Goal: Subscribe to service/newsletter

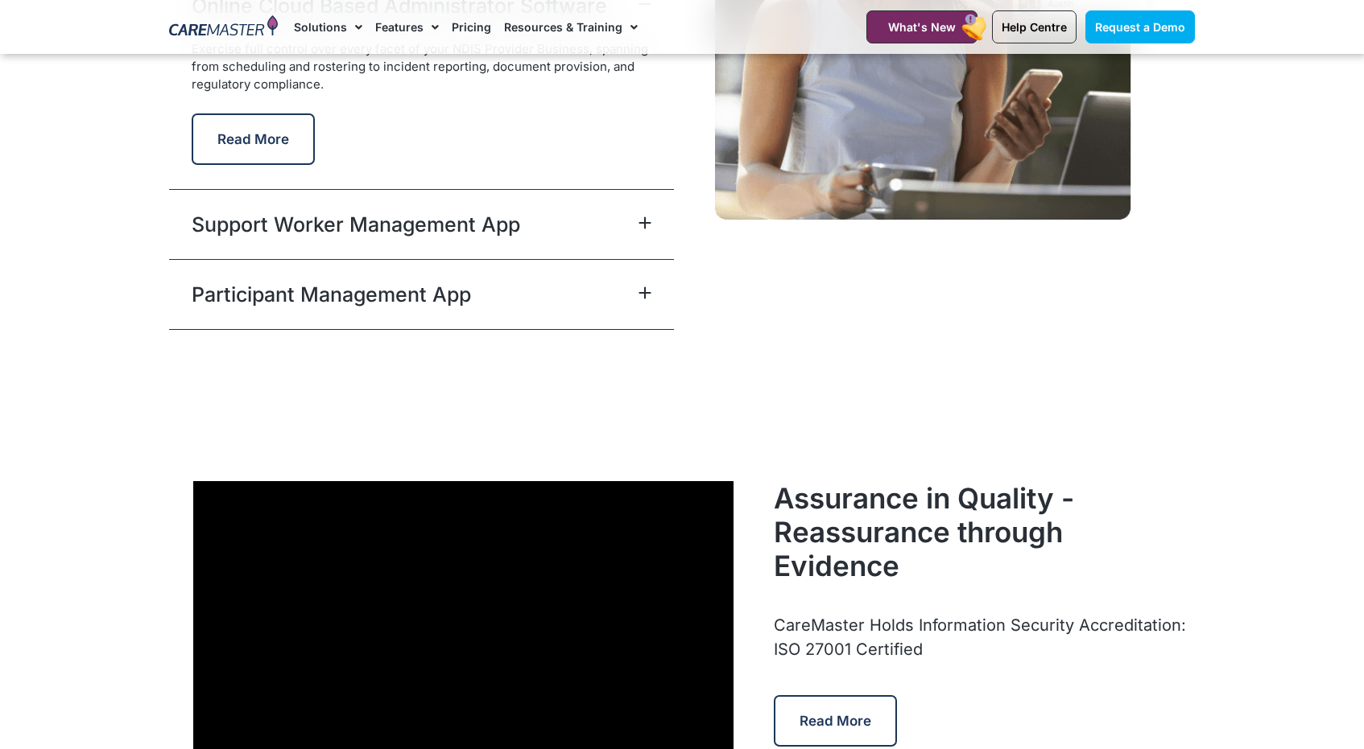
scroll to position [4110, 0]
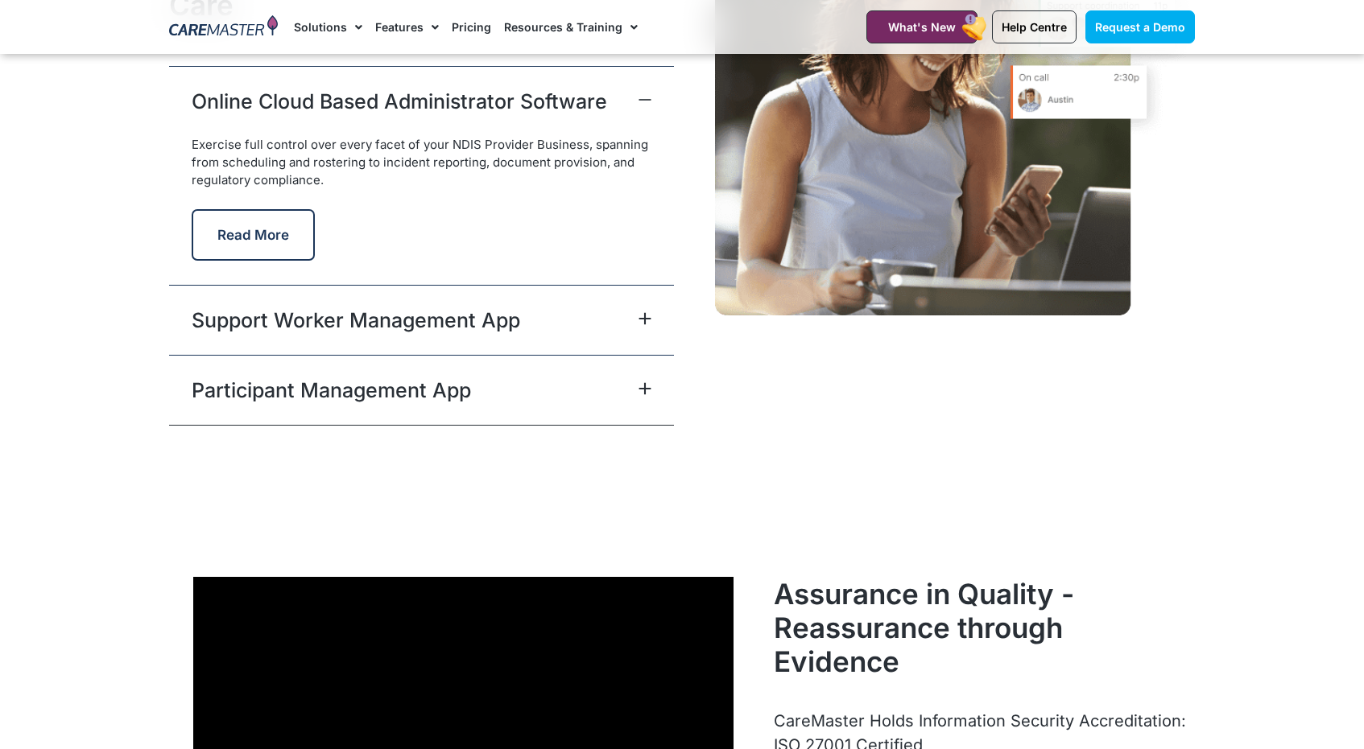
click at [451, 324] on link "Support Worker Management App" at bounding box center [356, 320] width 328 height 29
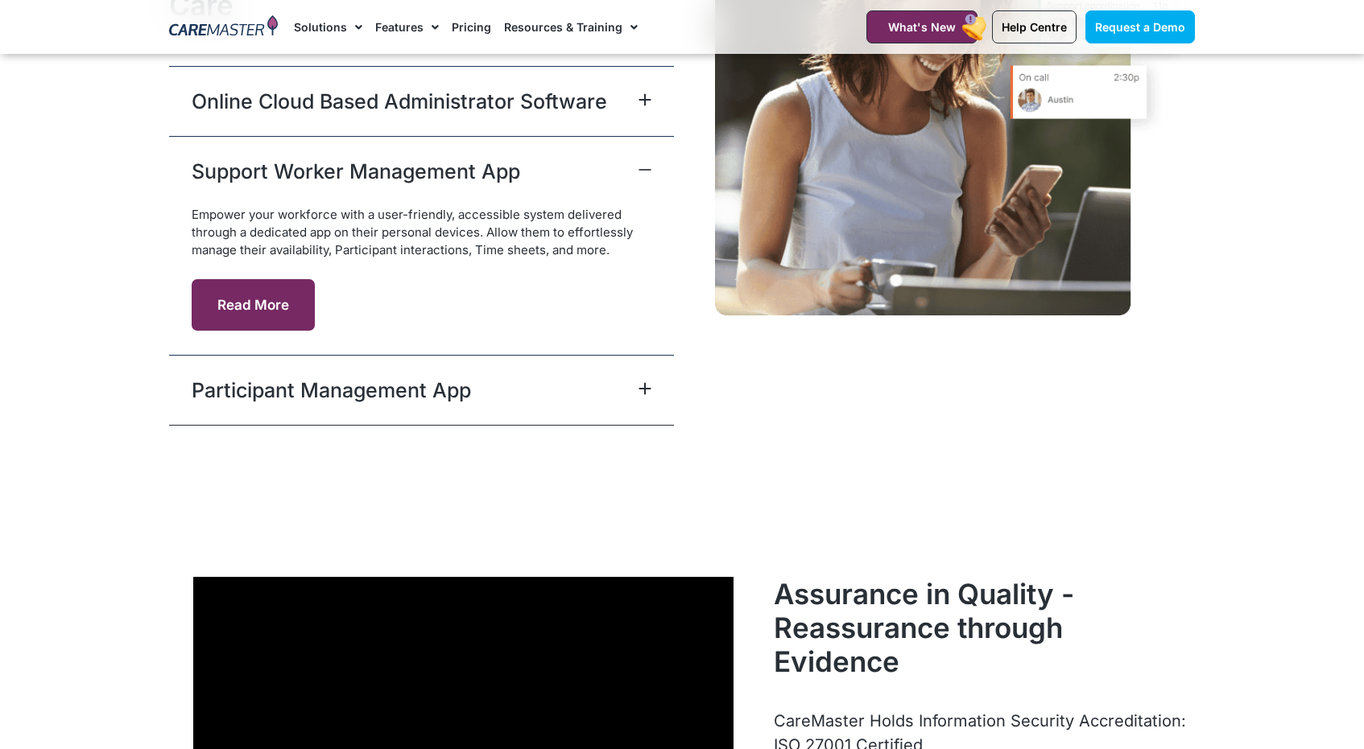
click at [264, 295] on button "Read More" at bounding box center [253, 305] width 123 height 52
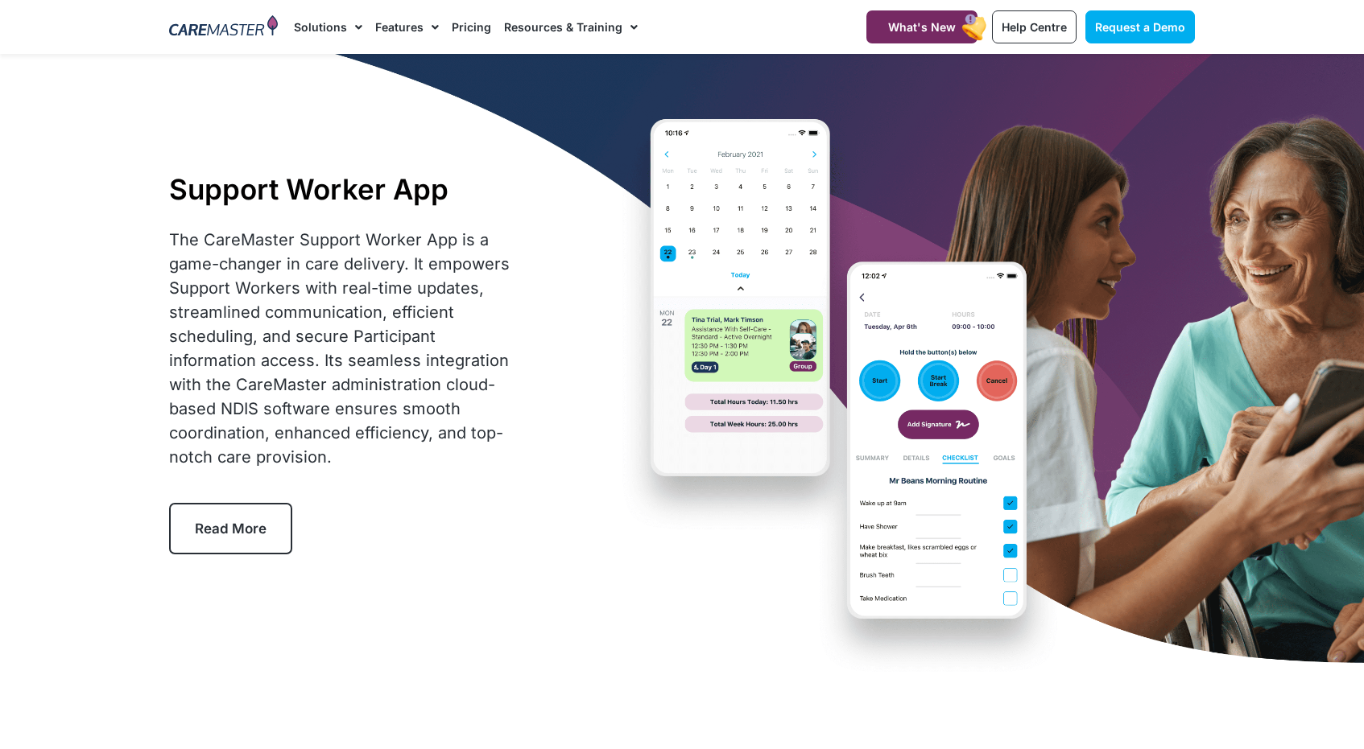
click at [254, 514] on link "Read More" at bounding box center [230, 529] width 123 height 52
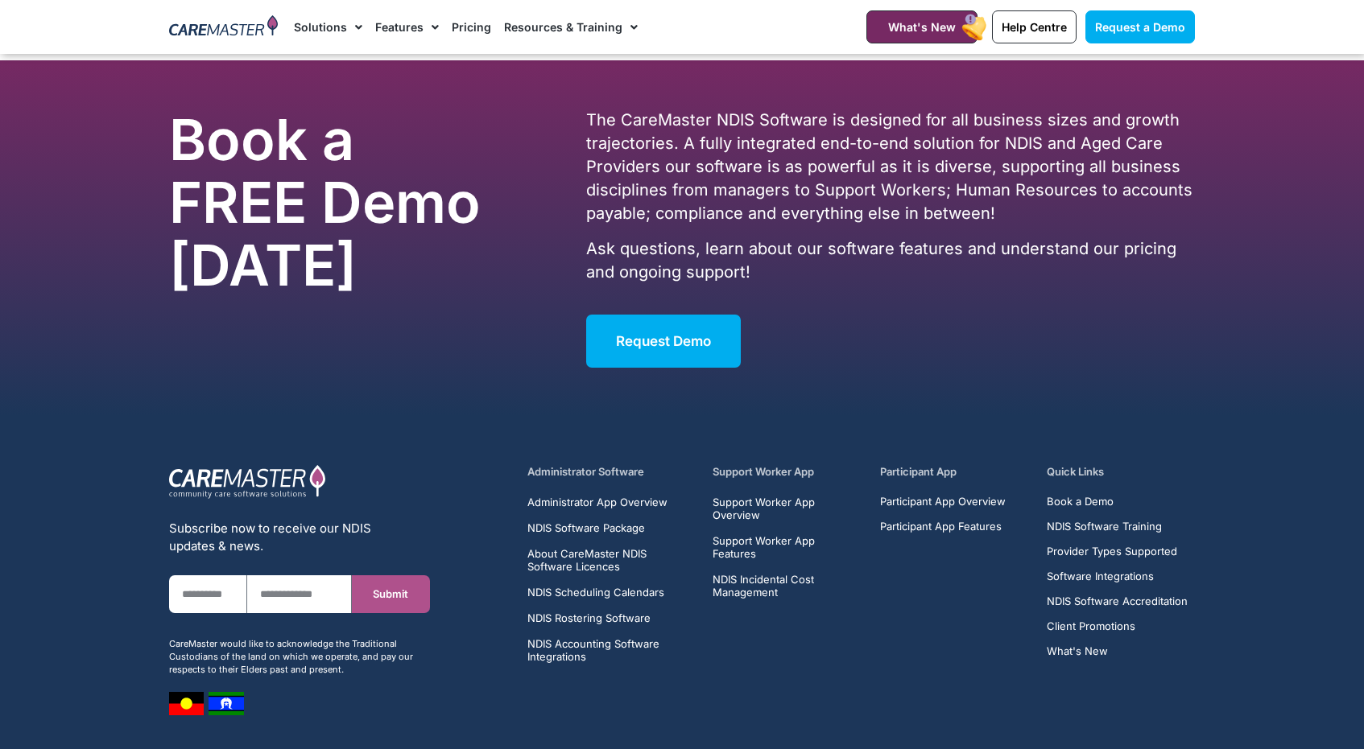
scroll to position [5718, 0]
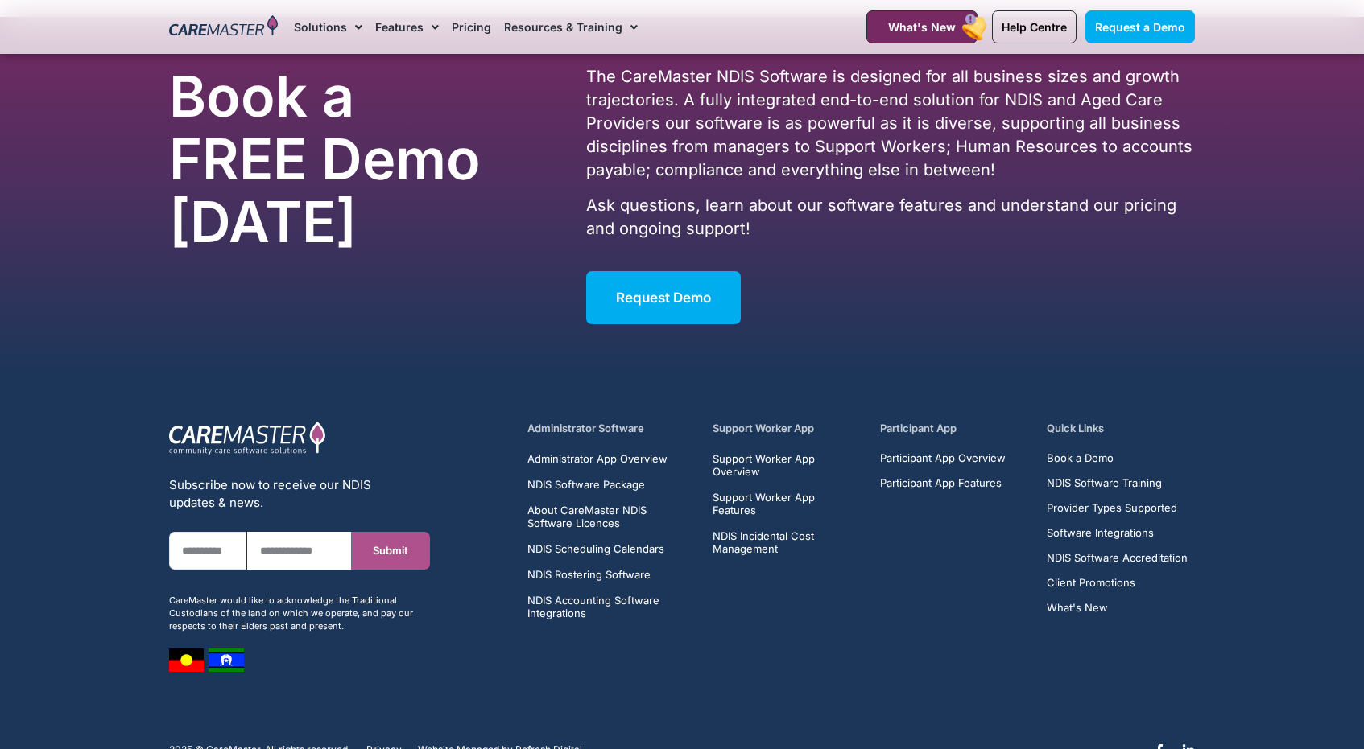
click at [212, 554] on input "First Name" at bounding box center [208, 551] width 78 height 38
type input "*********"
type input "**********"
click at [407, 540] on button "Submit" at bounding box center [391, 551] width 78 height 38
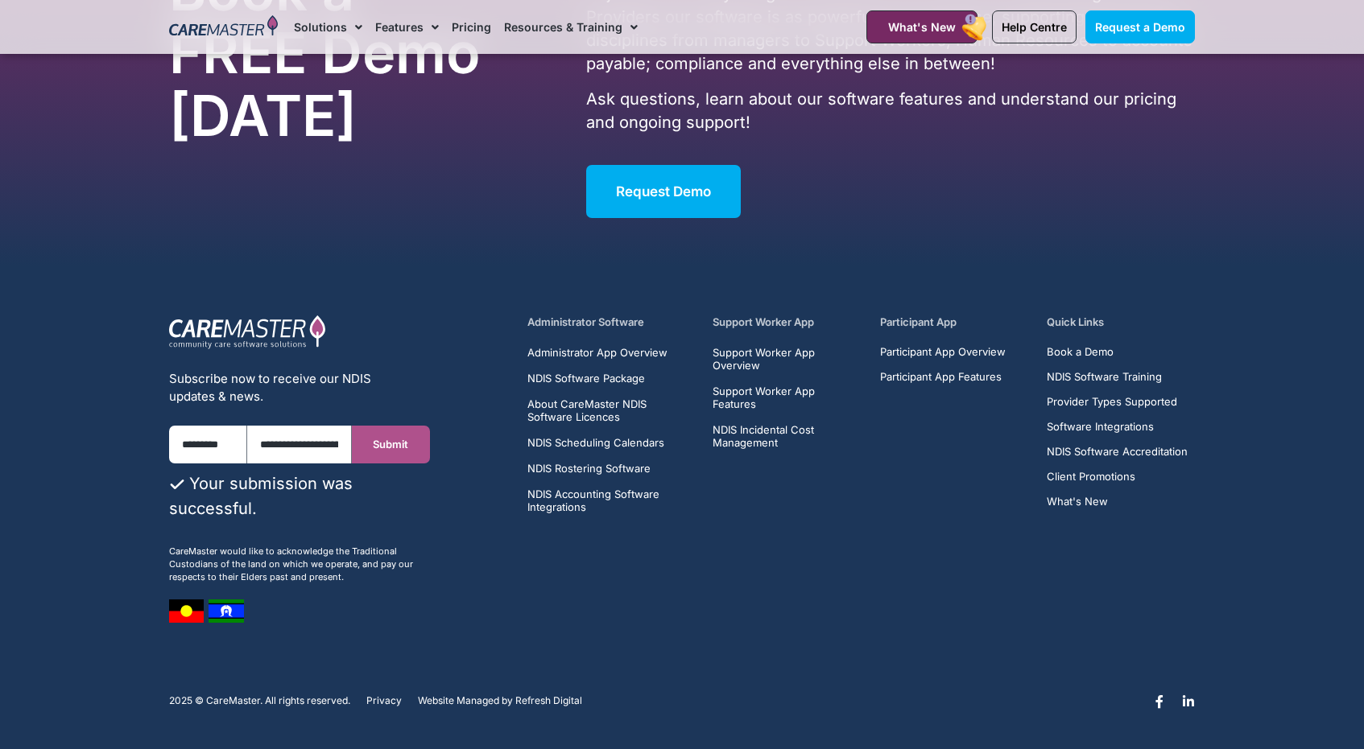
scroll to position [5823, 0]
click at [729, 325] on h5 "Support Worker App" at bounding box center [786, 323] width 148 height 15
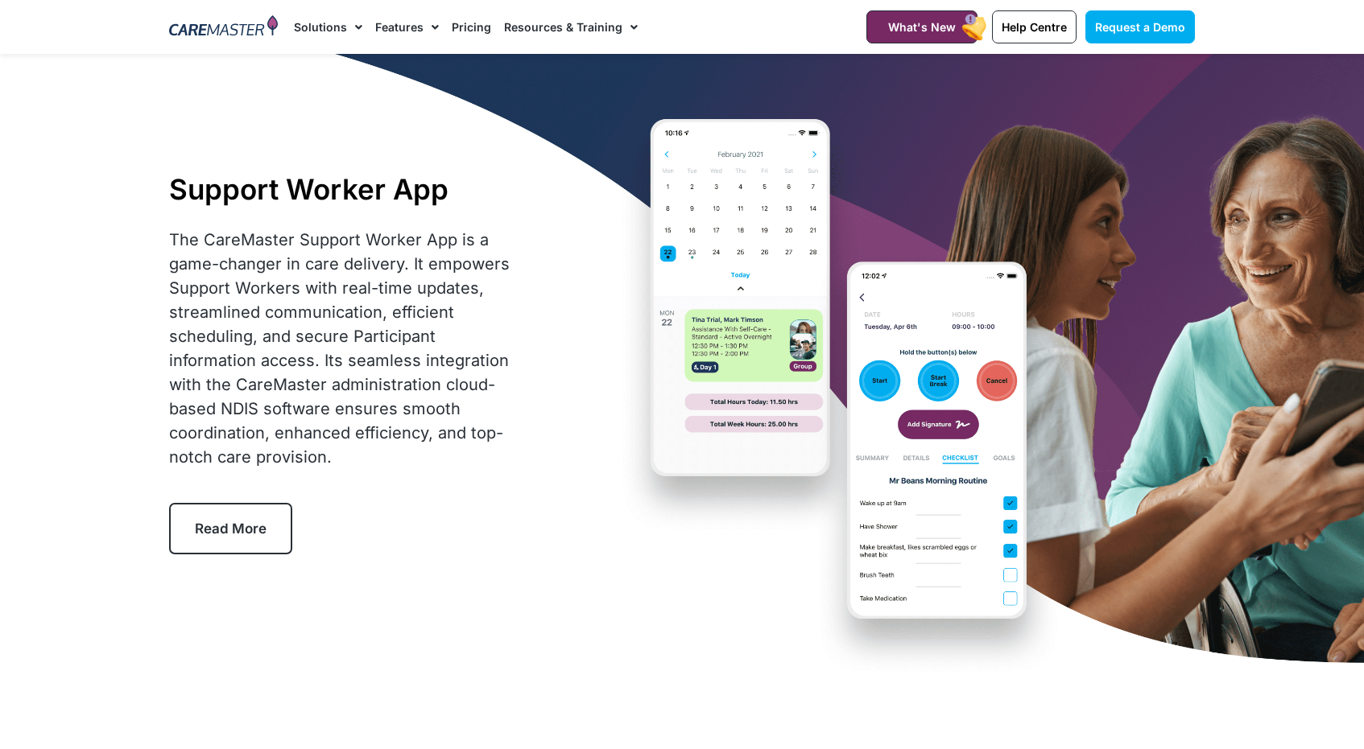
scroll to position [0, 0]
click at [1039, 23] on span "Help Centre" at bounding box center [1033, 27] width 65 height 14
